Goal: Information Seeking & Learning: Learn about a topic

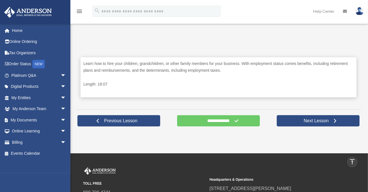
scroll to position [254, 0]
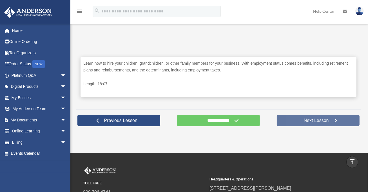
click at [309, 119] on span "Next Lesson" at bounding box center [317, 120] width 34 height 6
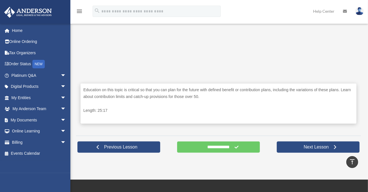
scroll to position [254, 0]
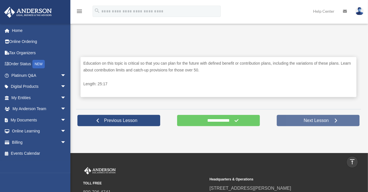
click at [325, 118] on span "Next Lesson" at bounding box center [317, 120] width 34 height 6
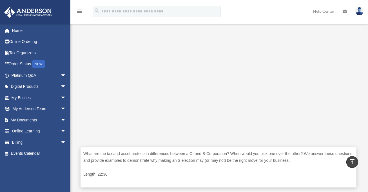
scroll to position [169, 0]
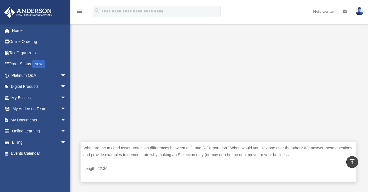
click at [318, 160] on div "What are the tax and asset protection differences between a C- and S-Corporatio…" at bounding box center [219, 161] width 276 height 40
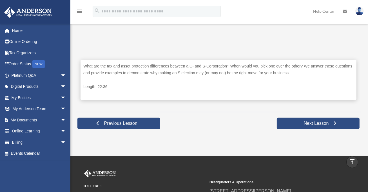
scroll to position [282, 0]
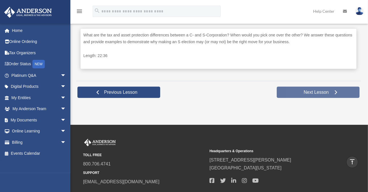
click at [303, 91] on span "Next Lesson" at bounding box center [317, 92] width 34 height 6
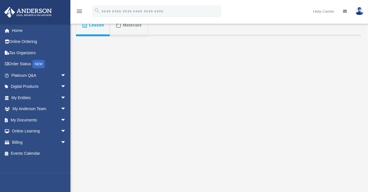
scroll to position [141, 0]
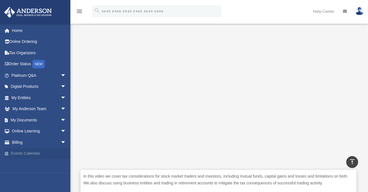
click at [28, 153] on link "Events Calendar" at bounding box center [39, 153] width 71 height 11
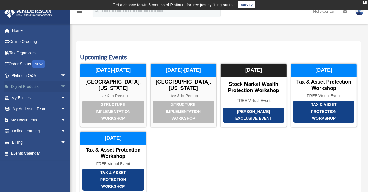
click at [61, 83] on span "arrow_drop_down" at bounding box center [66, 87] width 11 height 12
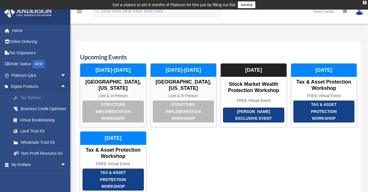
click at [31, 97] on div "Tax Toolbox" at bounding box center [44, 97] width 48 height 7
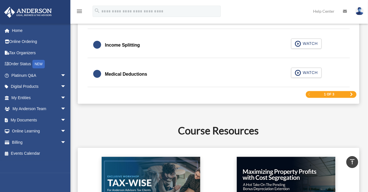
scroll to position [902, 0]
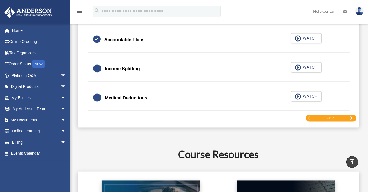
click at [352, 116] on span "Next Page" at bounding box center [351, 117] width 3 height 3
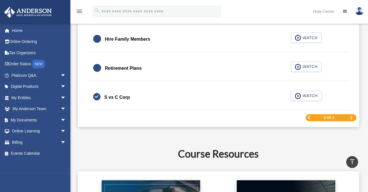
scroll to position [895, 0]
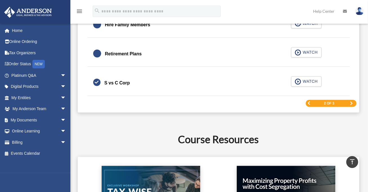
click at [352, 102] on span "Next Page" at bounding box center [351, 103] width 3 height 3
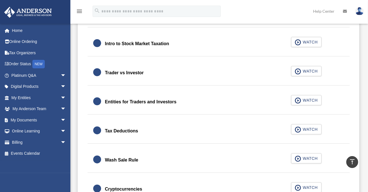
scroll to position [388, 0]
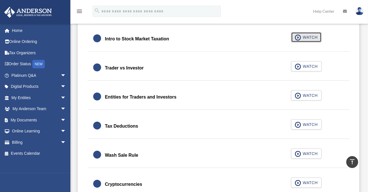
click at [309, 37] on span "WATCH" at bounding box center [309, 37] width 17 height 6
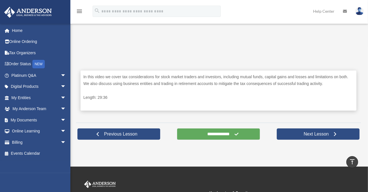
scroll to position [254, 0]
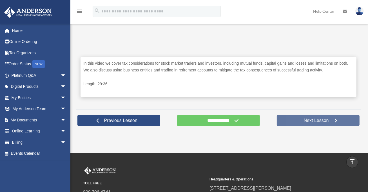
click at [318, 121] on span "Next Lesson" at bounding box center [317, 120] width 34 height 6
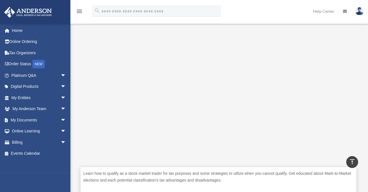
scroll to position [116, 0]
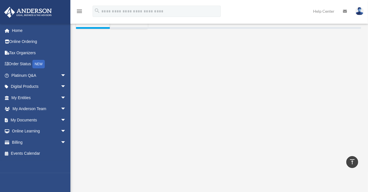
click at [267, 7] on div "menu search Site Menu add [PERSON_NAME][EMAIL_ADDRESS][DOMAIN_NAME] My Profile …" at bounding box center [184, 13] width 360 height 19
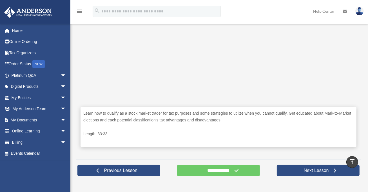
scroll to position [228, 0]
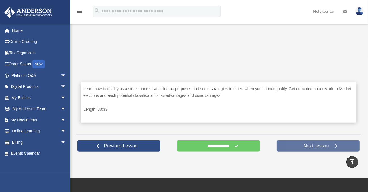
click at [296, 145] on link "Next Lesson" at bounding box center [318, 145] width 83 height 11
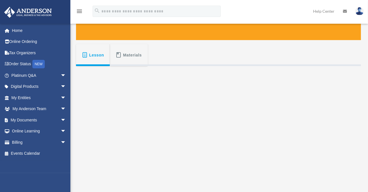
scroll to position [113, 0]
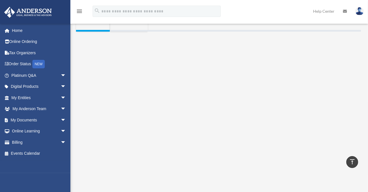
click at [261, 3] on div "menu search Site Menu add [PERSON_NAME][EMAIL_ADDRESS][DOMAIN_NAME] My Profile …" at bounding box center [184, 11] width 368 height 23
